Goal: Browse casually: Explore the website without a specific task or goal

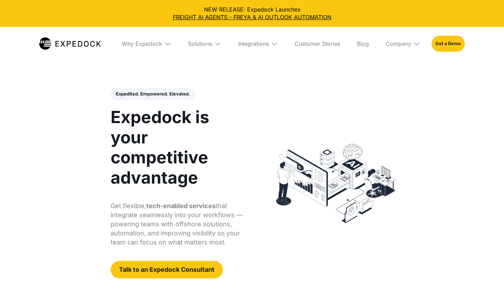
select select
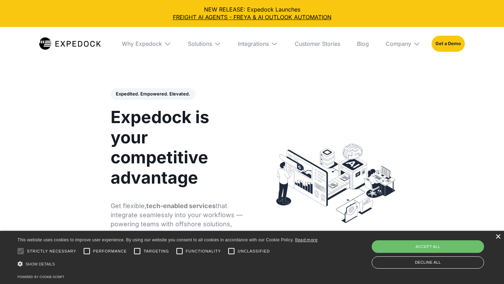
click at [498, 240] on div "×" at bounding box center [497, 237] width 5 height 5
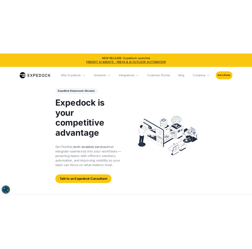
scroll to position [20, 0]
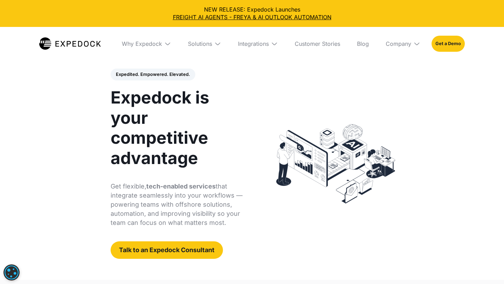
click at [218, 46] on img at bounding box center [217, 43] width 7 height 7
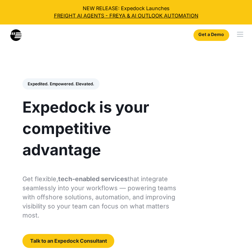
select select
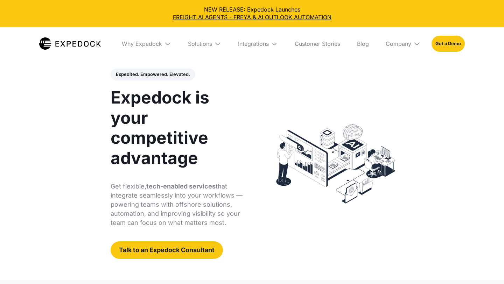
select select
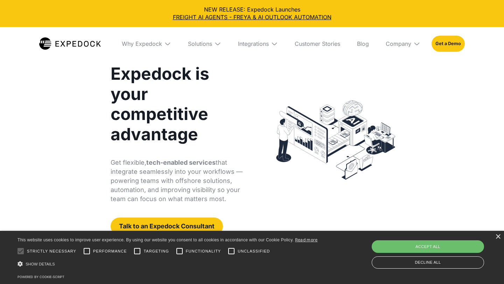
scroll to position [44, 0]
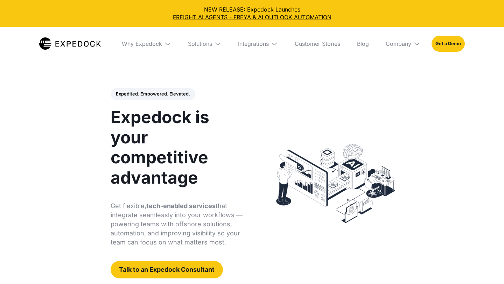
select select
